Goal: Task Accomplishment & Management: Use online tool/utility

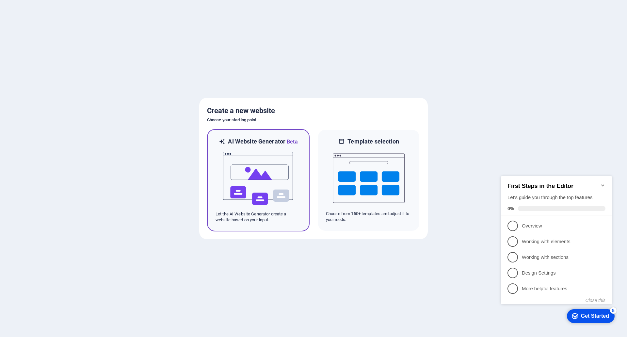
click at [252, 177] on img at bounding box center [258, 178] width 72 height 65
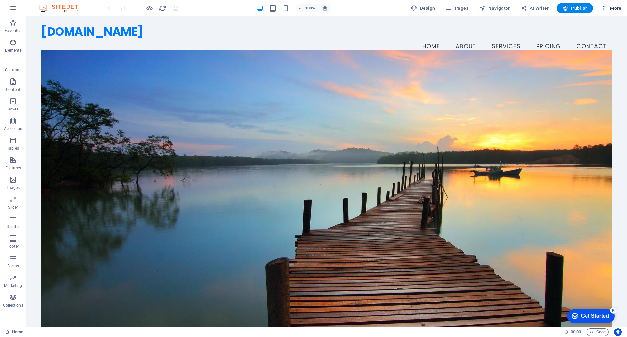
click at [614, 8] on span "More" at bounding box center [611, 8] width 21 height 7
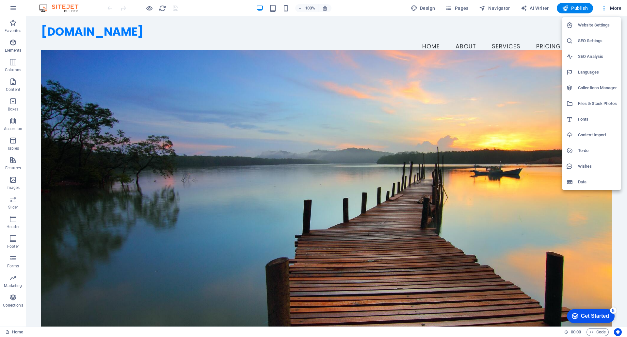
click at [149, 8] on div at bounding box center [313, 168] width 627 height 337
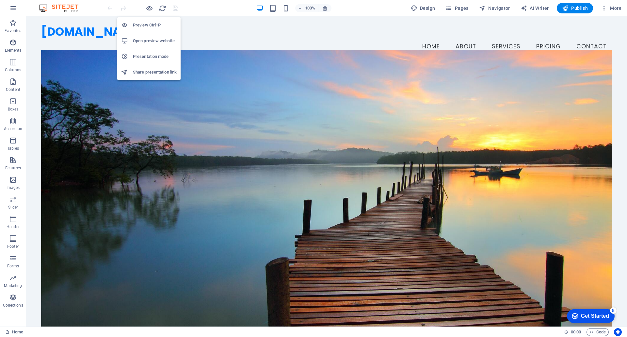
click at [149, 8] on icon "button" at bounding box center [150, 9] width 8 height 8
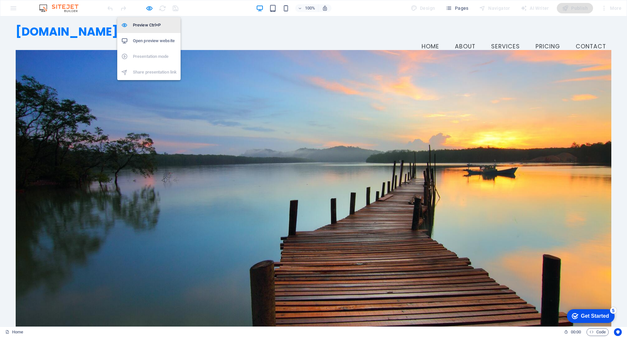
click at [146, 24] on h6 "Preview Ctrl+P" at bounding box center [155, 25] width 44 height 8
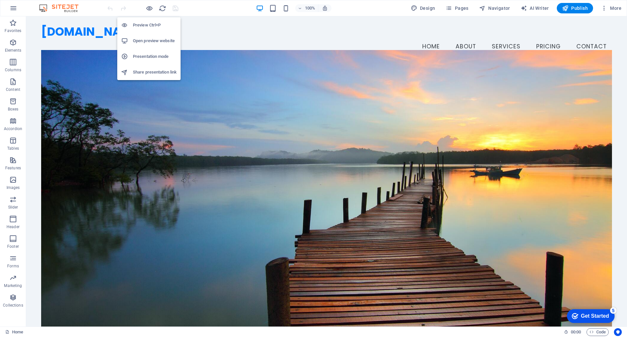
click at [151, 24] on h6 "Preview Ctrl+P" at bounding box center [155, 25] width 44 height 8
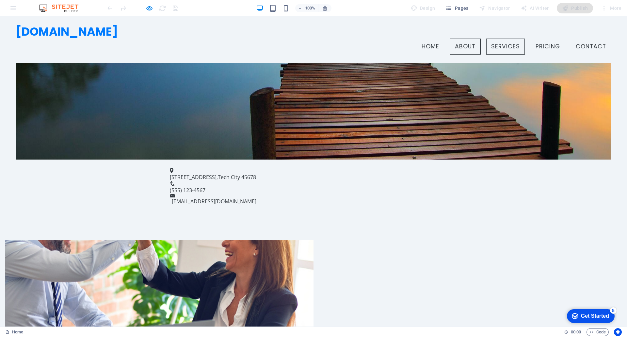
click at [503, 39] on link "Services" at bounding box center [505, 47] width 39 height 16
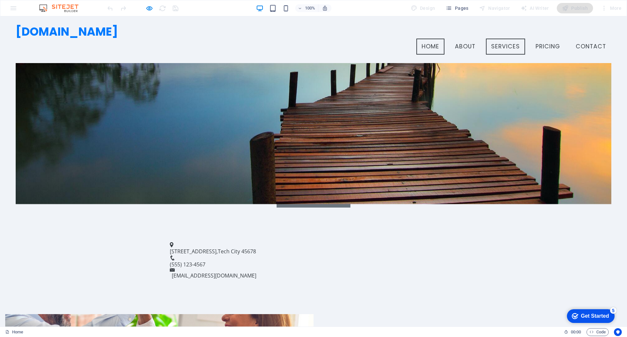
click at [508, 39] on link "Services" at bounding box center [505, 47] width 39 height 16
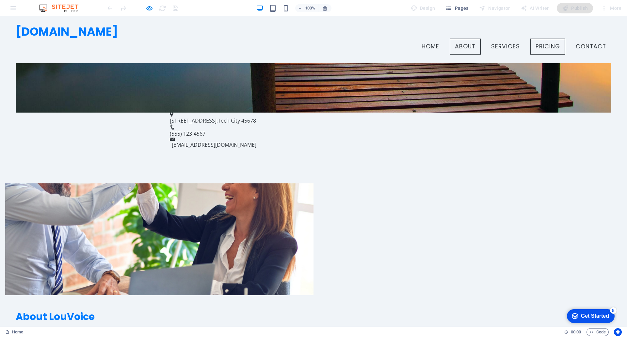
click at [537, 39] on link "Pricing" at bounding box center [547, 47] width 35 height 16
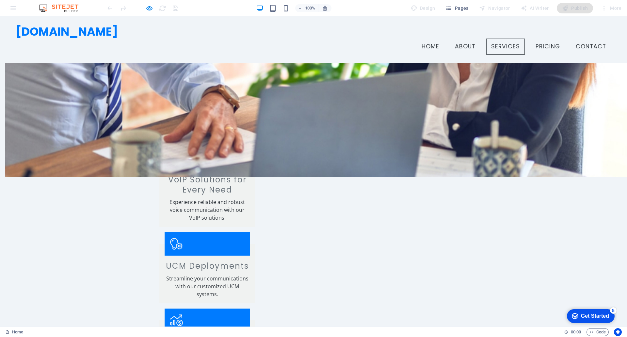
scroll to position [560, 0]
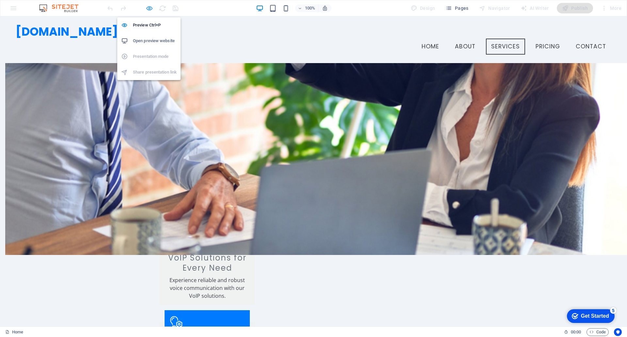
click at [151, 8] on icon "button" at bounding box center [150, 9] width 8 height 8
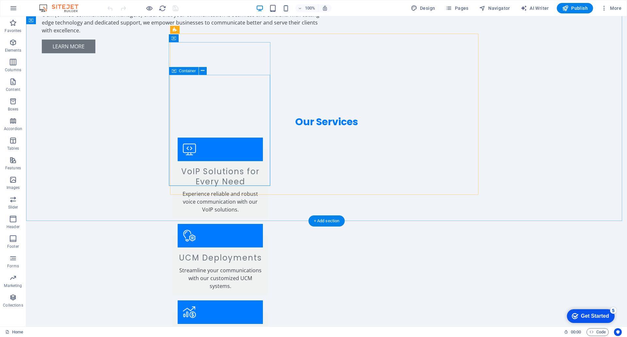
scroll to position [690, 0]
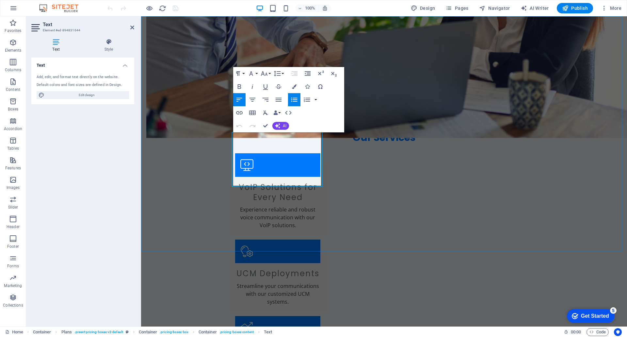
scroll to position [723, 0]
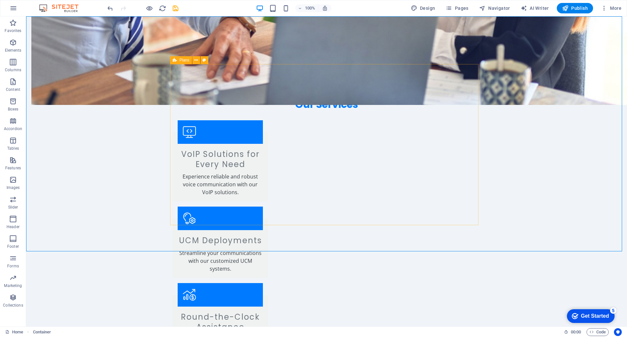
click at [183, 61] on span "Plans" at bounding box center [185, 60] width 10 height 4
click at [196, 61] on icon at bounding box center [196, 60] width 4 height 7
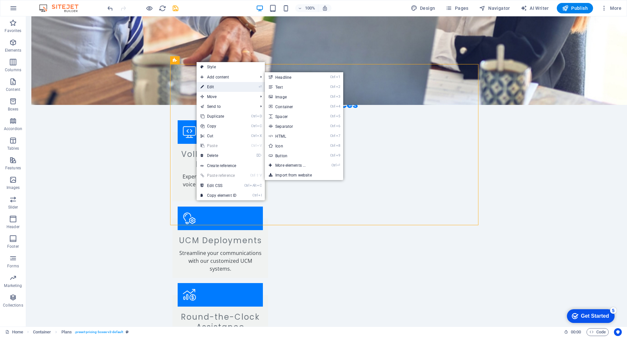
click at [220, 87] on link "⏎ Edit" at bounding box center [219, 87] width 44 height 10
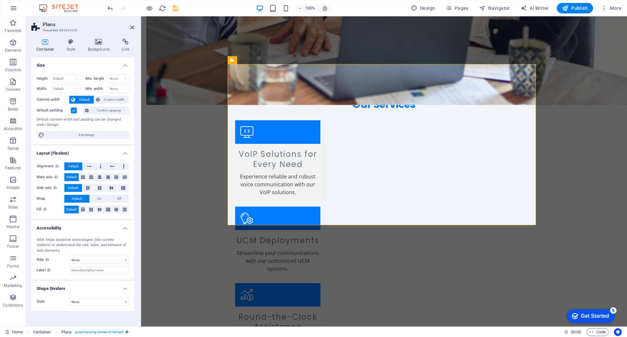
click at [124, 152] on h4 "Layout (Flexbox)" at bounding box center [82, 151] width 103 height 12
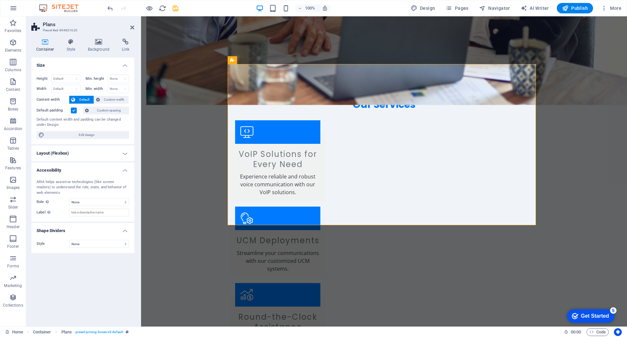
click at [124, 152] on h4 "Layout (Flexbox)" at bounding box center [82, 153] width 103 height 16
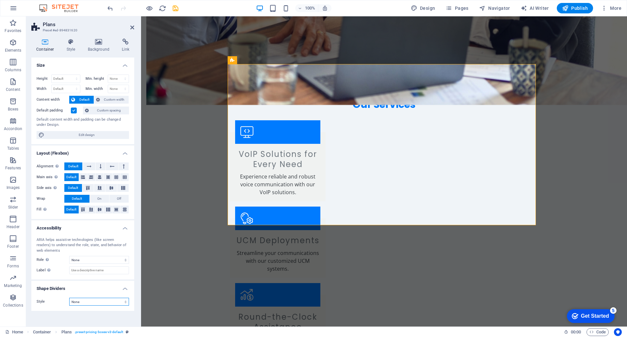
click at [99, 302] on select "None Triangle Square Diagonal Polygon 1 Polygon 2 Zigzag Multiple Zigzags Waves…" at bounding box center [99, 301] width 60 height 8
click at [69, 297] on select "None Triangle Square Diagonal Polygon 1 Polygon 2 Zigzag Multiple Zigzags Waves…" at bounding box center [99, 301] width 60 height 8
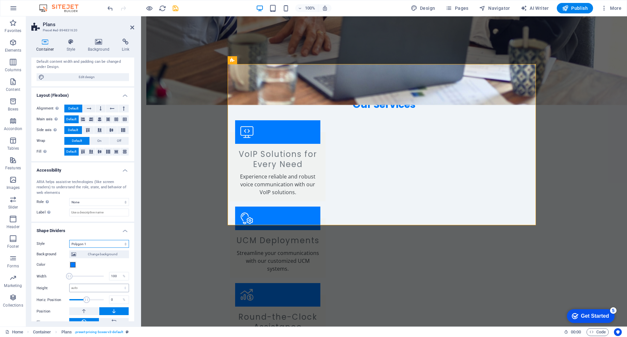
scroll to position [68, 0]
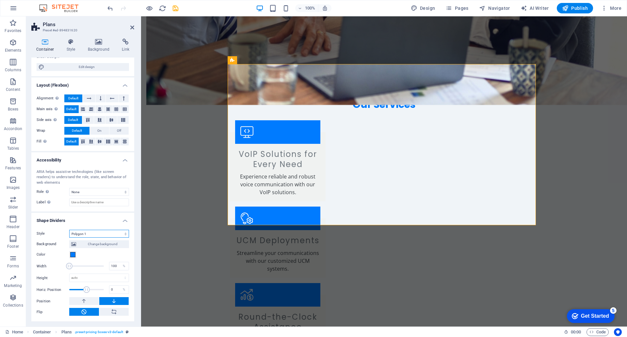
click at [92, 231] on select "None Triangle Square Diagonal Polygon 1 Polygon 2 Zigzag Multiple Zigzags Waves…" at bounding box center [99, 234] width 60 height 8
click at [69, 230] on select "None Triangle Square Diagonal Polygon 1 Polygon 2 Zigzag Multiple Zigzags Waves…" at bounding box center [99, 234] width 60 height 8
click at [93, 234] on select "None Triangle Square Diagonal Polygon 1 Polygon 2 Zigzag Multiple Zigzags Waves…" at bounding box center [99, 234] width 60 height 8
select select "none"
click at [69, 237] on select "None Triangle Square Diagonal Polygon 1 Polygon 2 Zigzag Multiple Zigzags Waves…" at bounding box center [99, 234] width 60 height 8
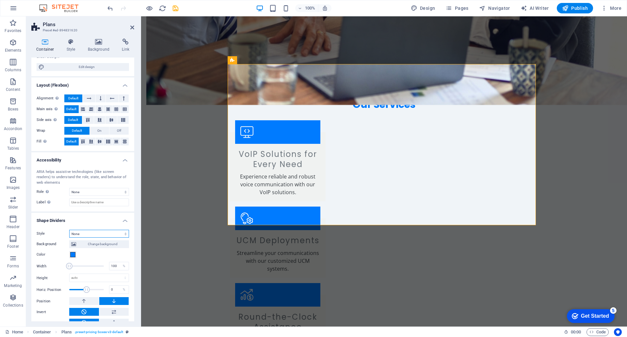
scroll to position [0, 0]
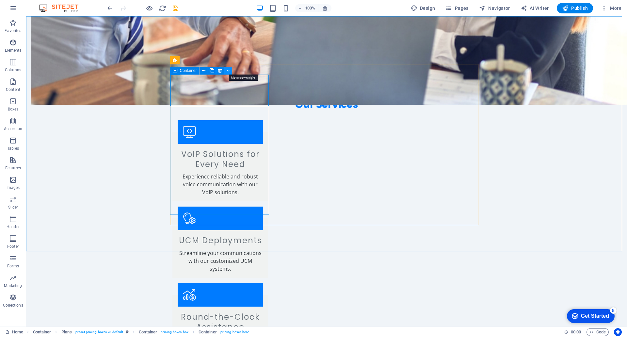
drag, startPoint x: 226, startPoint y: 70, endPoint x: 200, endPoint y: 54, distance: 30.5
click at [226, 70] on button at bounding box center [228, 71] width 8 height 8
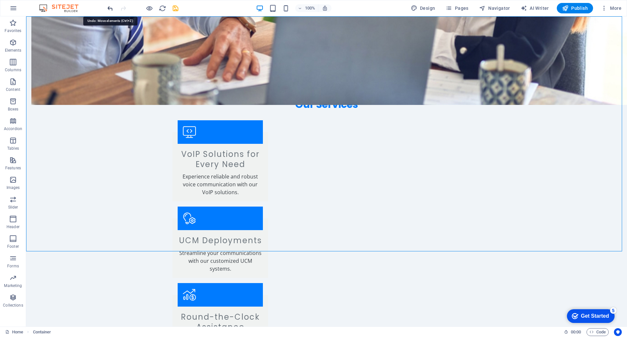
click at [108, 8] on icon "undo" at bounding box center [110, 9] width 8 height 8
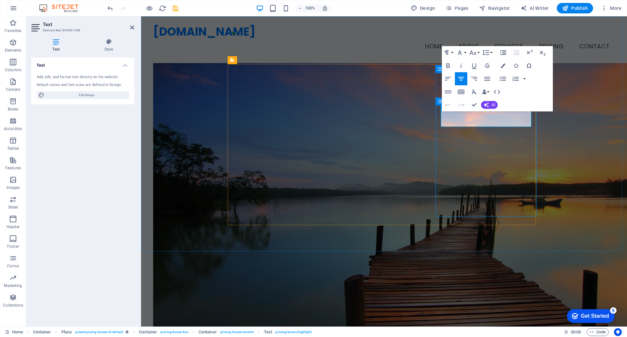
scroll to position [723, 0]
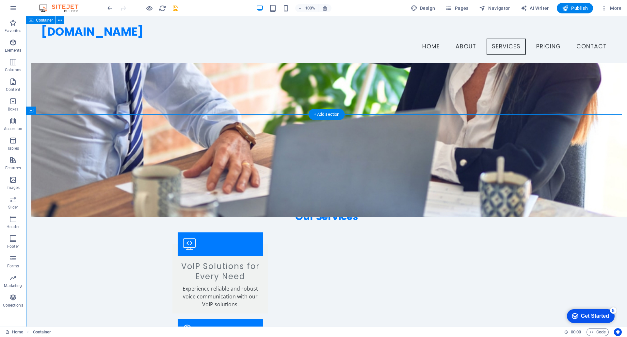
scroll to position [593, 0]
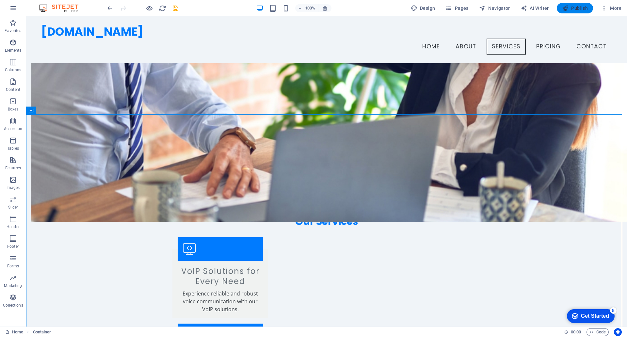
click at [572, 8] on span "Publish" at bounding box center [575, 8] width 26 height 7
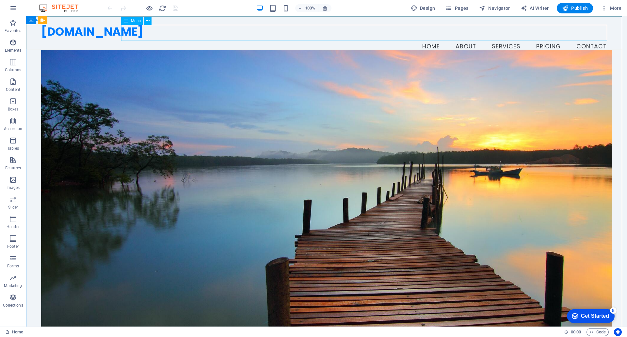
click at [135, 22] on span "Menu" at bounding box center [136, 21] width 10 height 4
click at [147, 21] on icon at bounding box center [148, 20] width 4 height 7
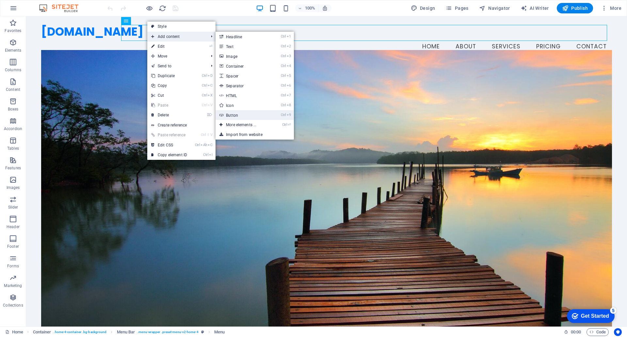
click at [243, 115] on link "Ctrl 9 Button" at bounding box center [242, 115] width 54 height 10
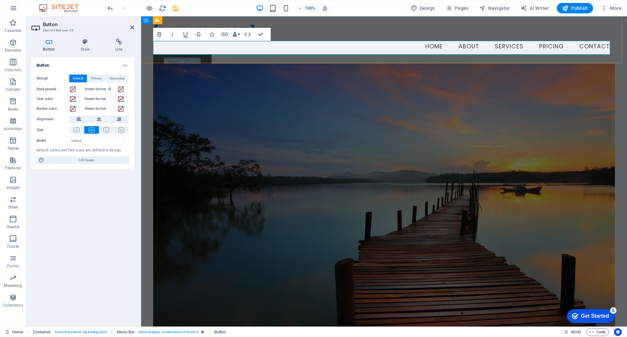
click at [188, 55] on link "Button label" at bounding box center [182, 62] width 58 height 14
click at [303, 39] on nav "Home About Services Pricing Contact" at bounding box center [384, 47] width 462 height 16
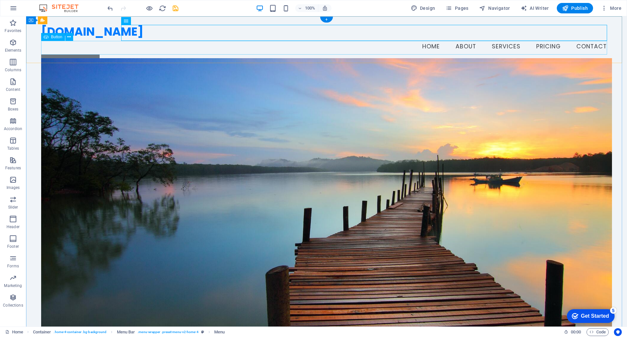
click at [81, 55] on div "Button label" at bounding box center [326, 62] width 571 height 14
drag, startPoint x: 77, startPoint y: 53, endPoint x: 401, endPoint y: 44, distance: 323.3
drag, startPoint x: 80, startPoint y: 55, endPoint x: 578, endPoint y: 45, distance: 498.0
click at [70, 35] on icon at bounding box center [69, 37] width 4 height 7
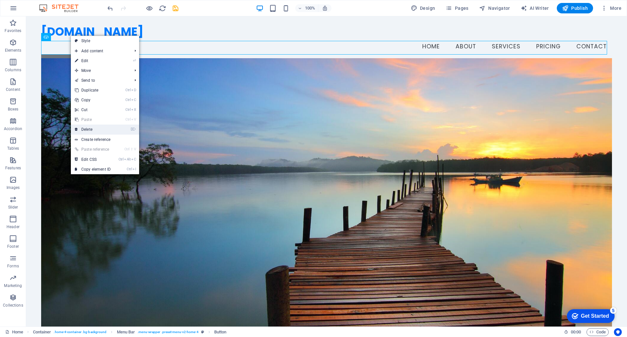
click at [85, 128] on link "⌦ Delete" at bounding box center [93, 129] width 44 height 10
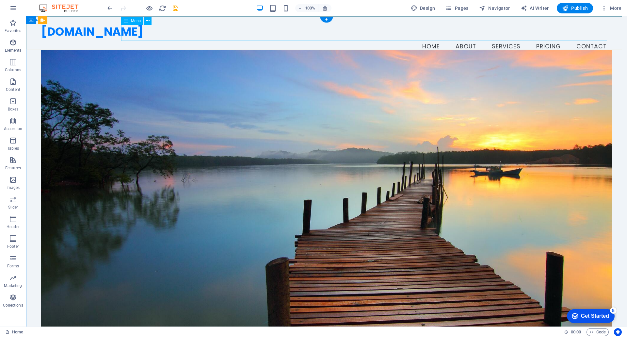
click at [569, 39] on nav "Home About Services Pricing Contact" at bounding box center [326, 47] width 571 height 16
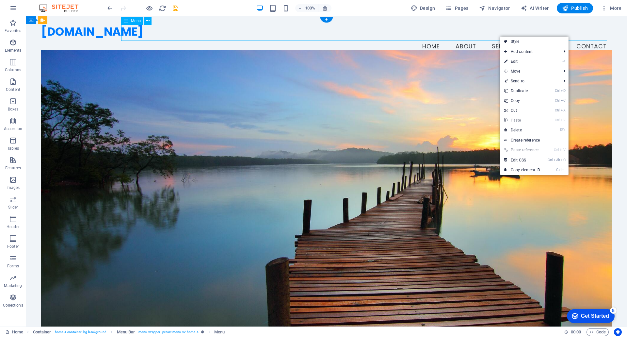
click at [569, 39] on nav "Home About Services Pricing Contact" at bounding box center [326, 47] width 571 height 16
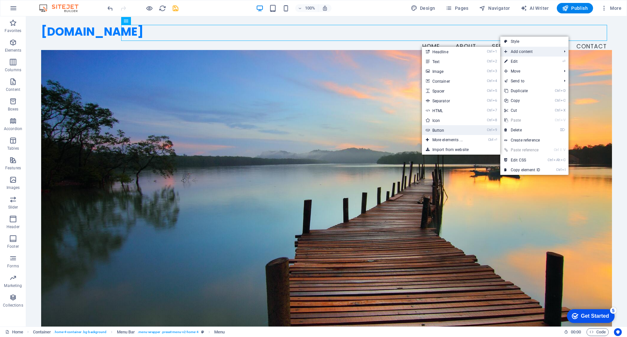
drag, startPoint x: 442, startPoint y: 126, endPoint x: 301, endPoint y: 110, distance: 141.9
click at [442, 126] on link "Ctrl 9 Button" at bounding box center [449, 130] width 54 height 10
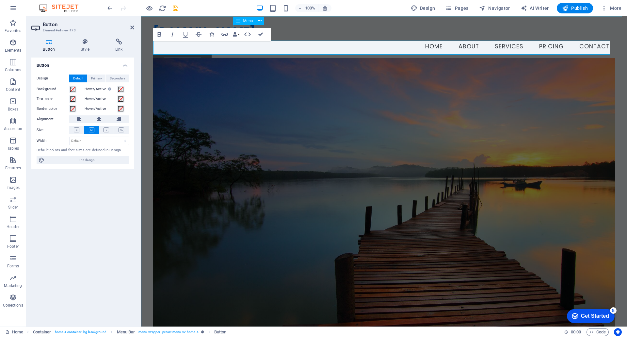
click at [298, 39] on nav "Home About Services Pricing Contact" at bounding box center [384, 47] width 462 height 16
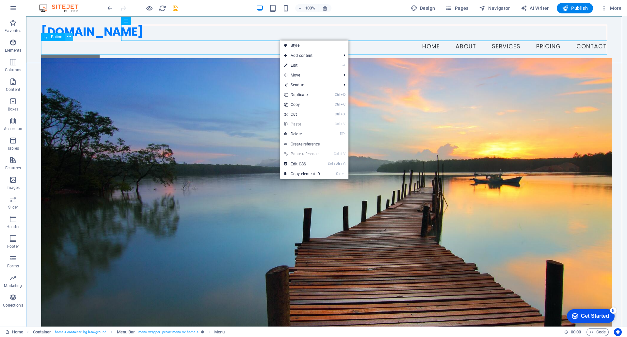
click at [70, 39] on icon at bounding box center [69, 37] width 4 height 7
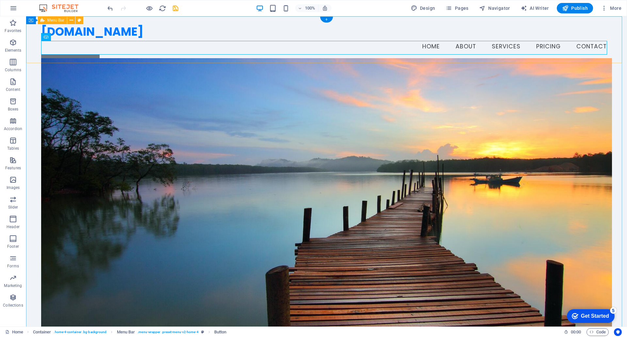
click at [209, 63] on div "louvoice.com Menu Home About Services Pricing Contact Button label" at bounding box center [326, 46] width 601 height 60
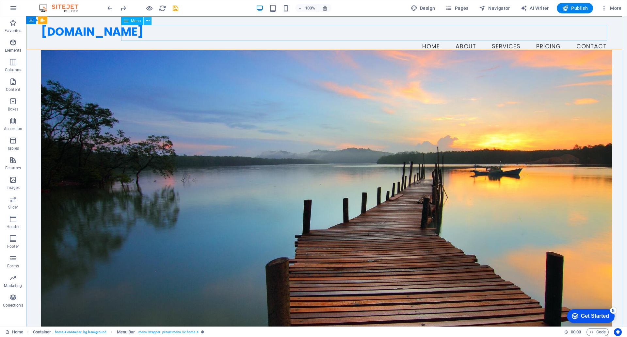
click at [149, 21] on icon at bounding box center [148, 20] width 4 height 7
click at [70, 21] on icon at bounding box center [69, 22] width 5 height 8
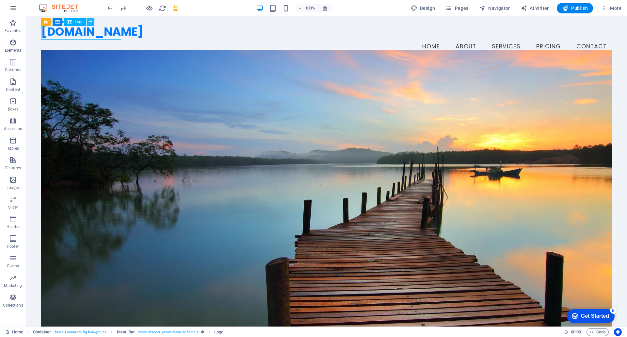
click at [90, 23] on icon at bounding box center [90, 22] width 4 height 7
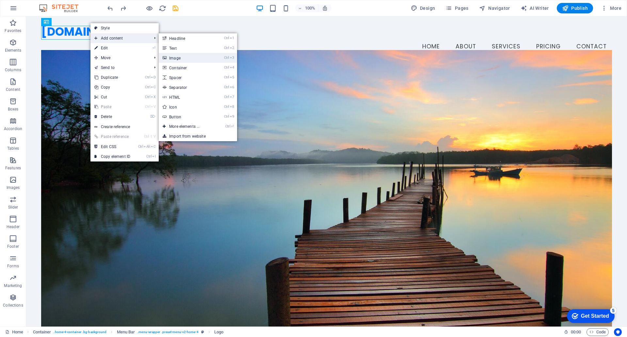
click at [180, 59] on link "Ctrl 3 Image" at bounding box center [186, 58] width 54 height 10
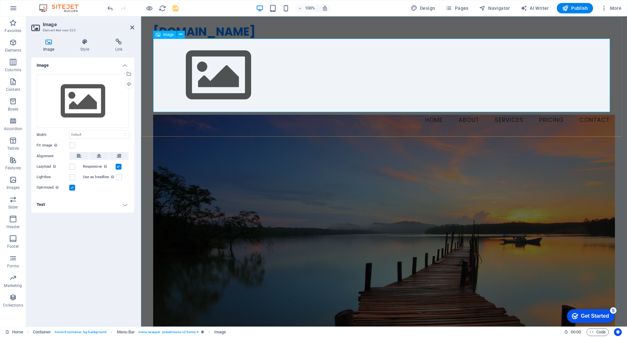
click at [236, 70] on figure at bounding box center [384, 75] width 462 height 73
click at [220, 72] on figure at bounding box center [384, 75] width 462 height 73
click at [91, 99] on div "Drag files here, click to choose files or select files from Files or our free s…" at bounding box center [83, 101] width 92 height 54
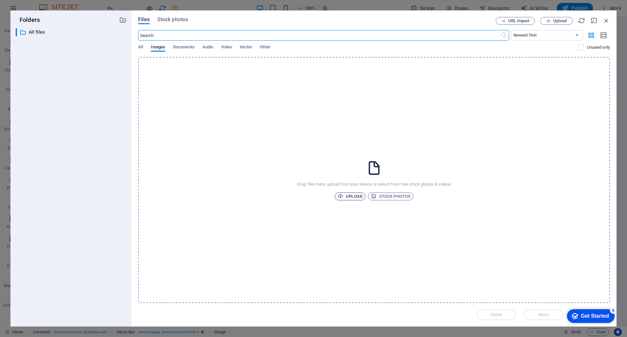
click at [355, 194] on span "Upload" at bounding box center [350, 196] width 25 height 8
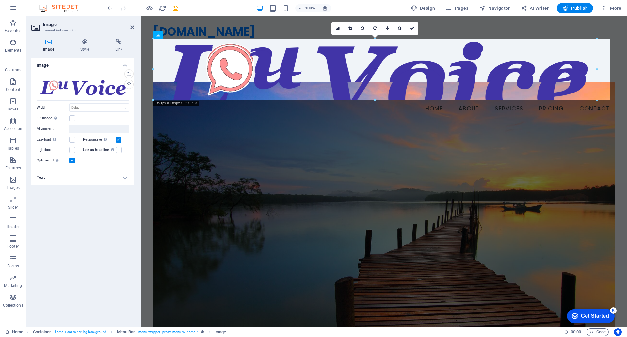
drag, startPoint x: 610, startPoint y: 122, endPoint x: 41, endPoint y: 82, distance: 570.4
type input "1357"
select select "px"
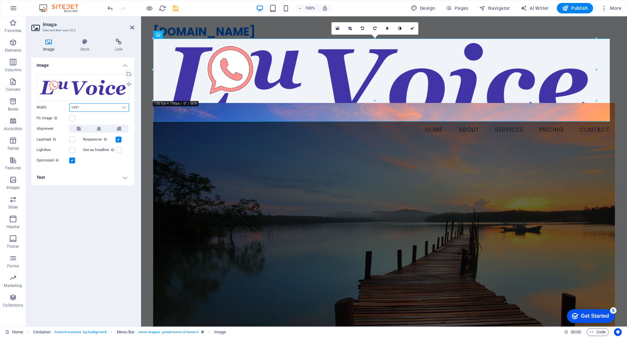
click at [87, 106] on input "1357" at bounding box center [99, 107] width 59 height 8
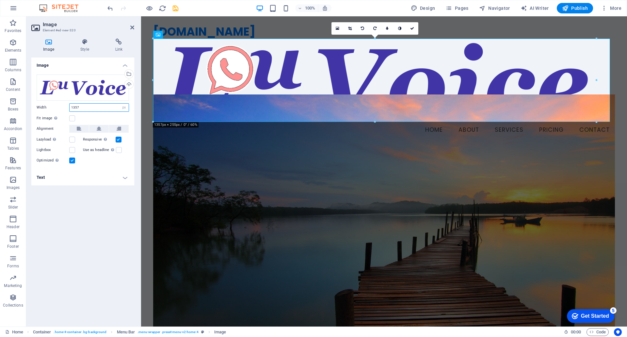
click at [87, 106] on input "1357" at bounding box center [99, 107] width 59 height 8
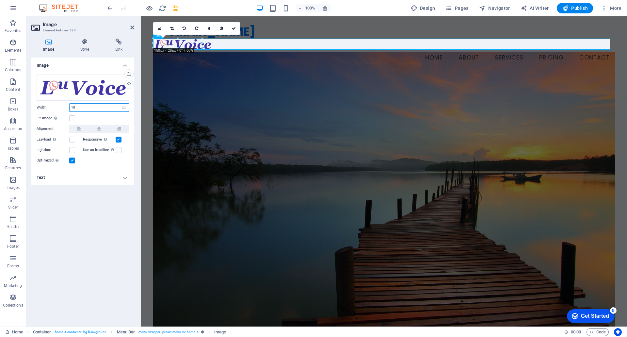
type input "1"
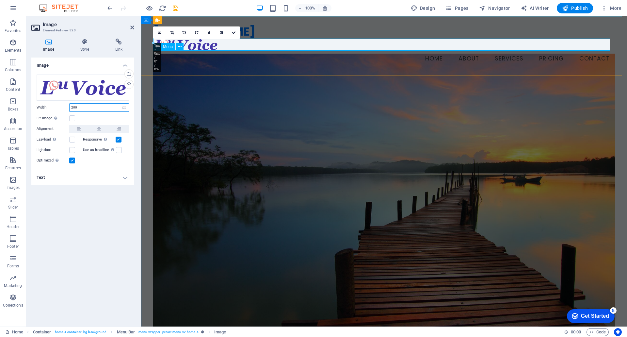
type input "200"
click at [133, 26] on icon at bounding box center [132, 27] width 4 height 5
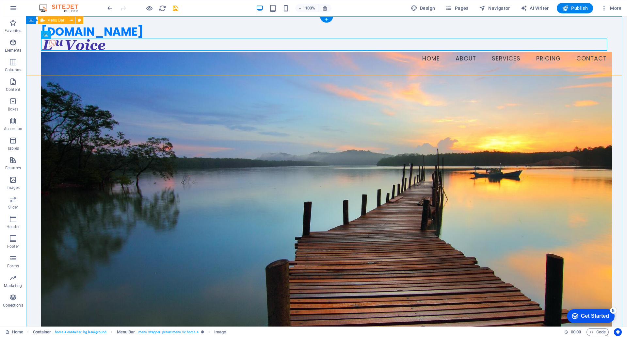
click at [137, 36] on div "louvoice.com Menu Home About Services Pricing Contact" at bounding box center [326, 45] width 601 height 59
click at [95, 31] on div "[DOMAIN_NAME]" at bounding box center [326, 32] width 571 height 14
click at [74, 21] on div "Logo" at bounding box center [75, 21] width 22 height 8
click at [88, 22] on button at bounding box center [91, 21] width 8 height 8
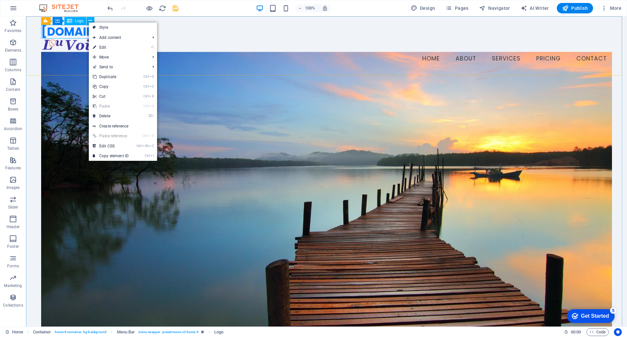
click at [80, 22] on span "Logo" at bounding box center [79, 21] width 9 height 4
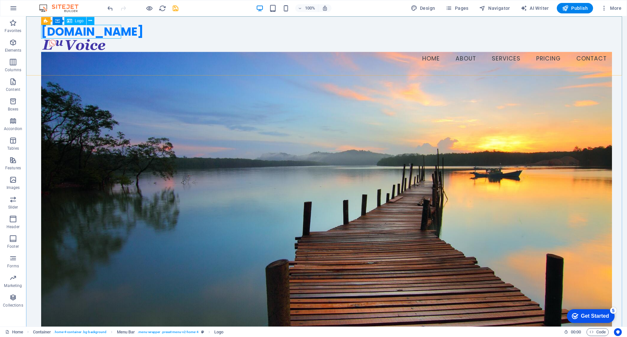
click at [70, 22] on icon at bounding box center [69, 21] width 5 height 8
select select "px"
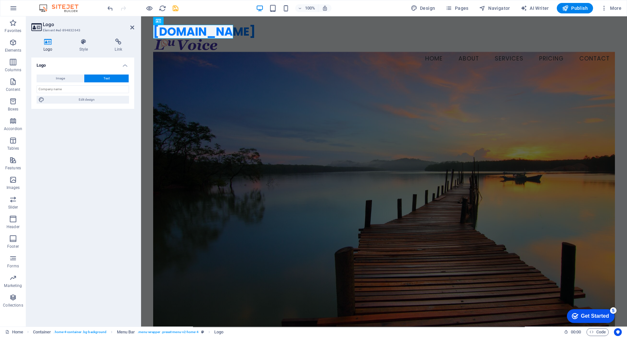
click at [70, 22] on h2 "Logo" at bounding box center [88, 25] width 91 height 6
click at [60, 76] on span "Image" at bounding box center [60, 78] width 9 height 8
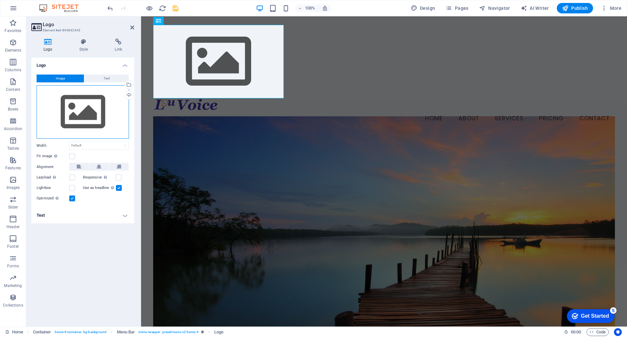
click at [82, 109] on div "Drag files here, click to choose files or select files from Files or our free s…" at bounding box center [83, 112] width 92 height 54
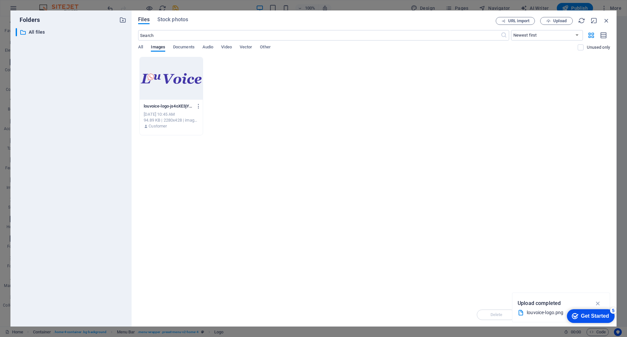
click at [161, 79] on div at bounding box center [171, 78] width 63 height 42
click at [161, 79] on div "1" at bounding box center [171, 78] width 63 height 42
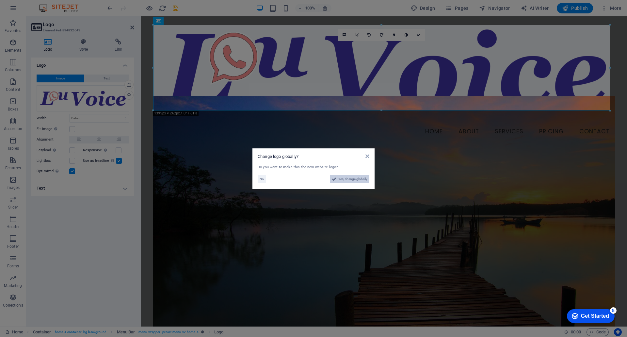
drag, startPoint x: 363, startPoint y: 179, endPoint x: 221, endPoint y: 163, distance: 142.7
click at [363, 179] on span "Yes, change globally" at bounding box center [352, 179] width 29 height 8
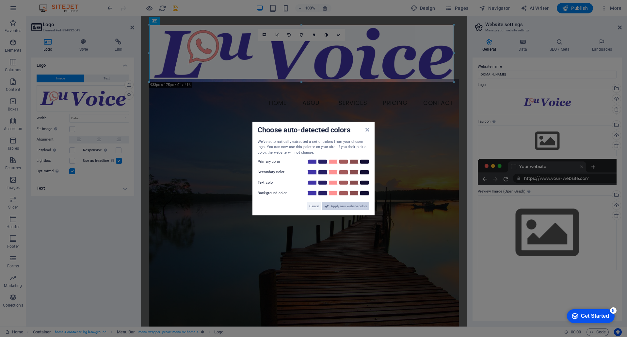
click at [336, 205] on span "Apply new website colors" at bounding box center [349, 206] width 37 height 8
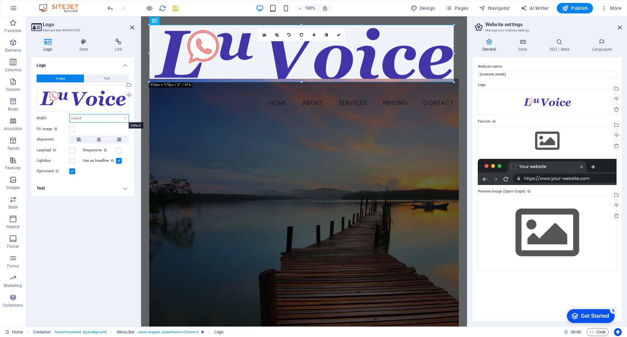
click at [86, 117] on select "Default auto px rem % em vh vw" at bounding box center [99, 118] width 59 height 8
select select "px"
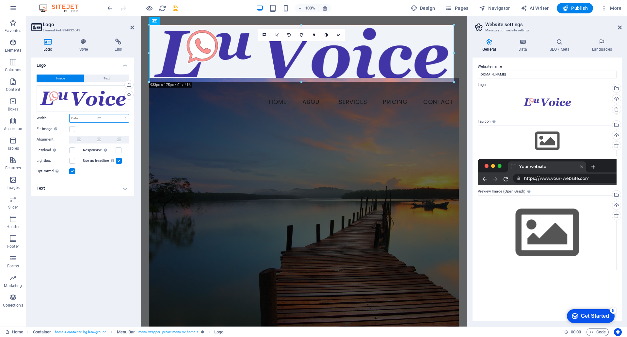
click at [119, 114] on select "Default auto px rem % em vh vw" at bounding box center [99, 118] width 59 height 8
click at [87, 119] on input "933" at bounding box center [99, 118] width 59 height 8
type input "190"
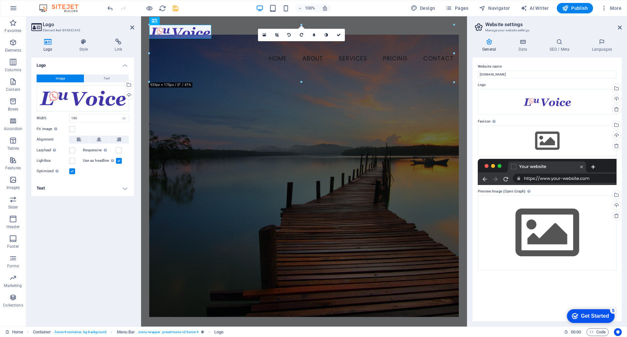
click at [93, 233] on div "Logo Image Text Drag files here, click to choose files or select files from Fil…" at bounding box center [82, 188] width 103 height 263
click at [179, 48] on button at bounding box center [176, 47] width 8 height 8
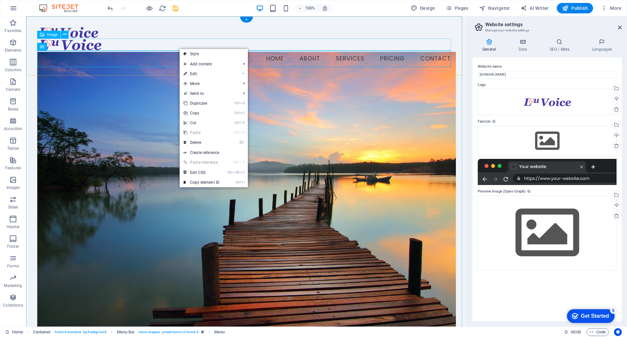
click at [92, 43] on figure at bounding box center [246, 45] width 419 height 12
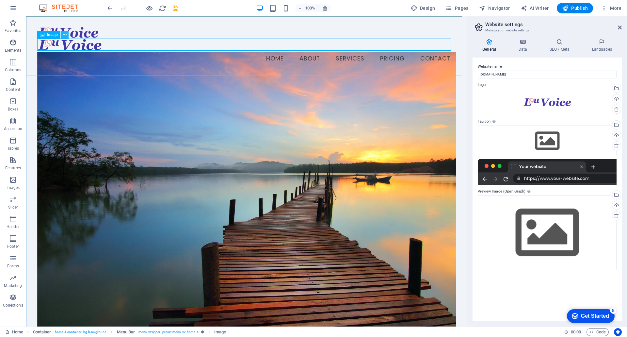
click at [62, 34] on button at bounding box center [65, 35] width 8 height 8
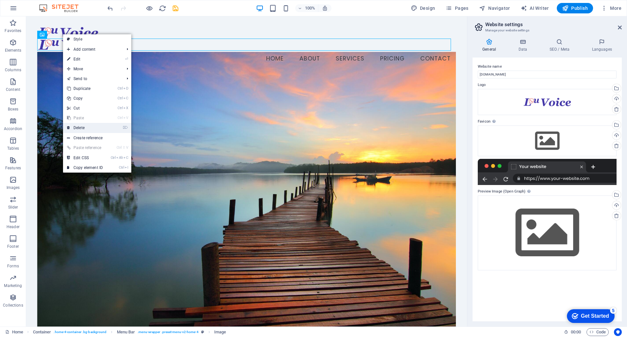
click at [87, 123] on link "⌦ Delete" at bounding box center [85, 128] width 44 height 10
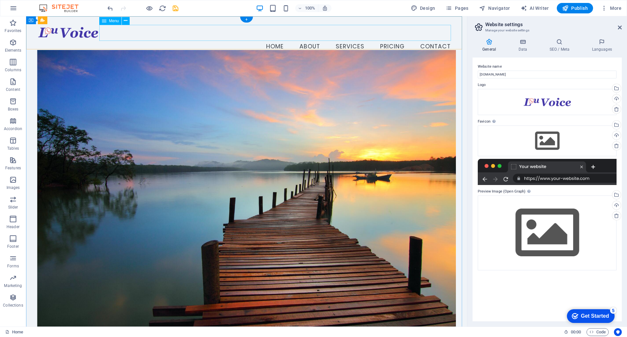
click at [135, 39] on nav "Home About Services Pricing Contact" at bounding box center [246, 47] width 419 height 16
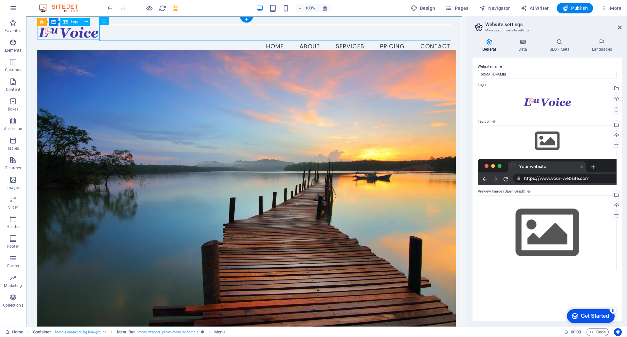
click at [84, 38] on div at bounding box center [246, 32] width 419 height 14
click at [70, 29] on div at bounding box center [246, 32] width 419 height 14
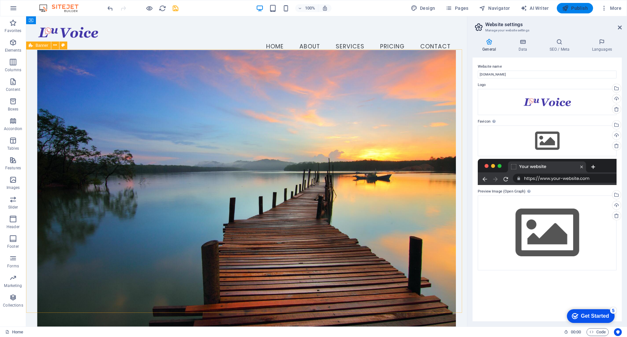
click at [582, 10] on span "Publish" at bounding box center [575, 8] width 26 height 7
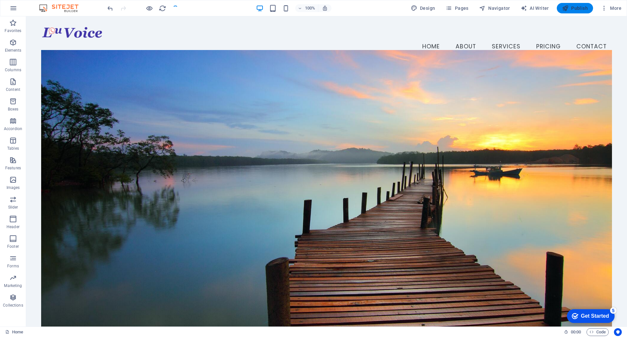
click at [584, 11] on span "Publish" at bounding box center [575, 8] width 26 height 7
click at [575, 9] on span "Publish" at bounding box center [575, 8] width 26 height 7
click at [572, 5] on span "Publish" at bounding box center [575, 8] width 26 height 7
